Goal: Navigation & Orientation: Understand site structure

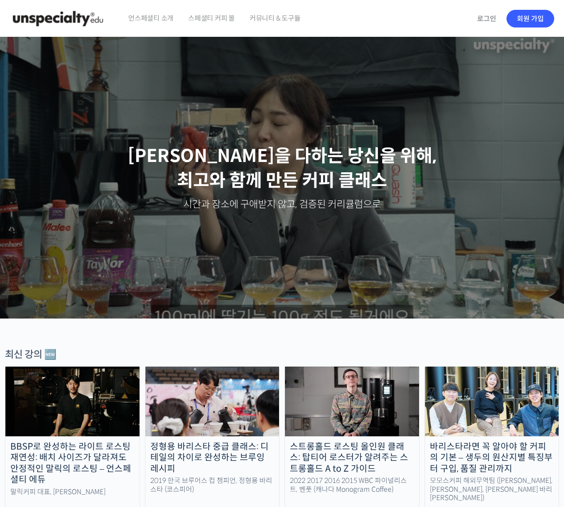
click at [90, 17] on img at bounding box center [58, 18] width 96 height 29
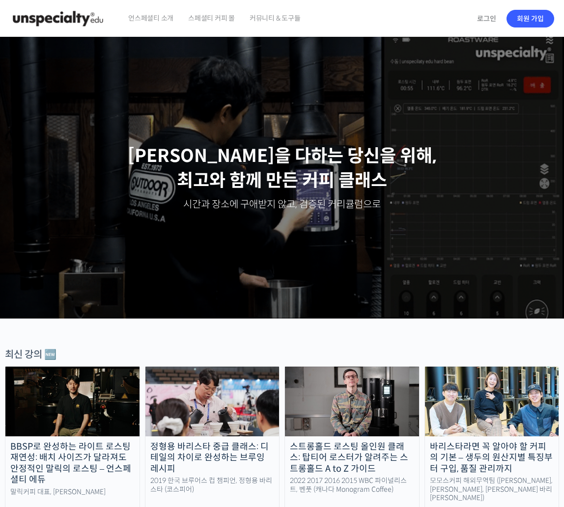
click at [156, 17] on span "언스페셜티 소개" at bounding box center [150, 18] width 45 height 37
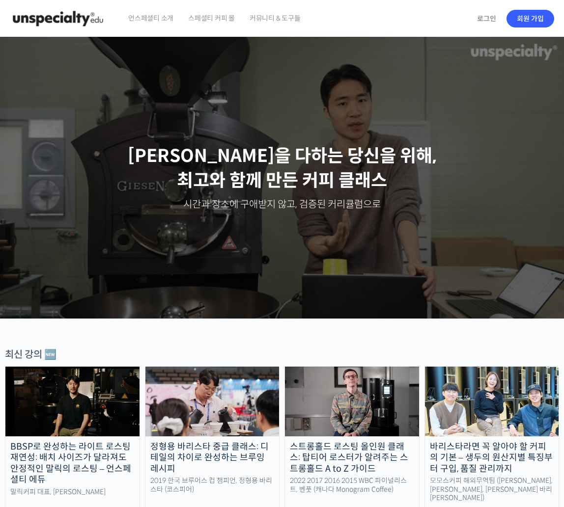
scroll to position [0, 0]
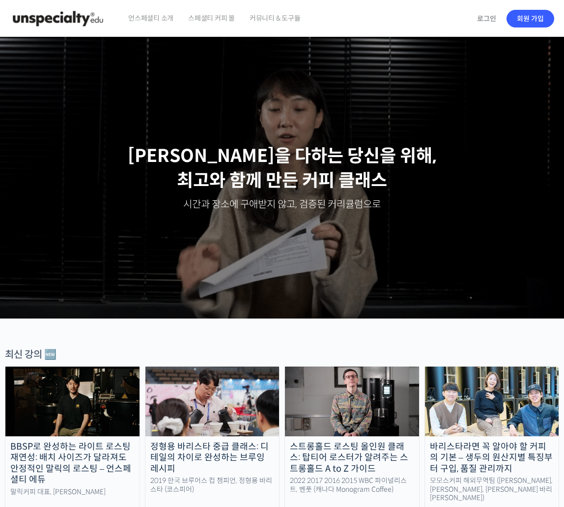
click at [455, 23] on div "언스페셜티 소개 스페셜티 커피 몰 커뮤니티 & 도구들" at bounding box center [296, 18] width 350 height 37
